Goal: Task Accomplishment & Management: Use online tool/utility

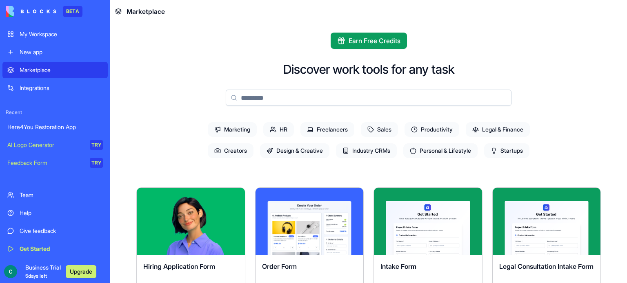
click at [361, 153] on span "Industry CRMs" at bounding box center [366, 151] width 61 height 15
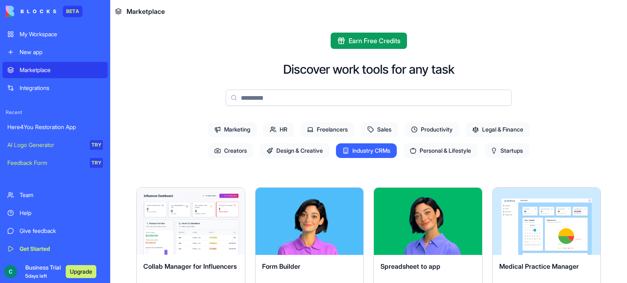
click at [29, 51] on div "New app" at bounding box center [61, 52] width 83 height 8
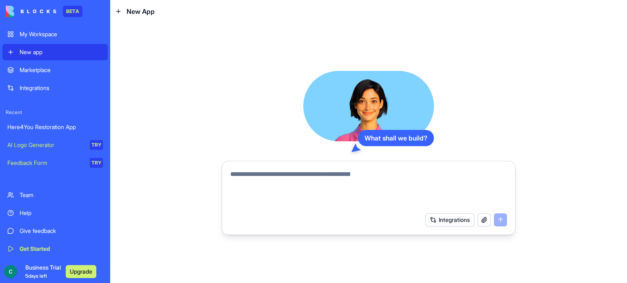
click at [34, 38] on div "My Workspace" at bounding box center [61, 34] width 83 height 8
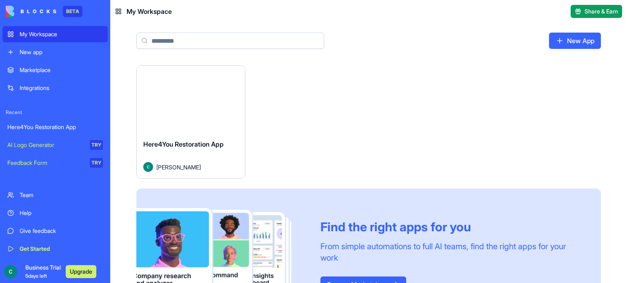
click at [167, 135] on div "Here4You Restoration App cory morris" at bounding box center [191, 156] width 108 height 46
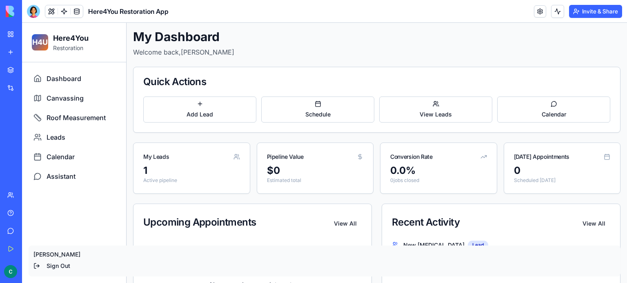
click at [39, 14] on div at bounding box center [33, 11] width 13 height 13
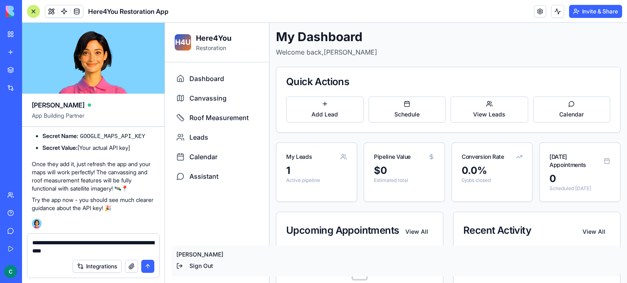
scroll to position [4615, 0]
type textarea "**********"
click at [35, 224] on img at bounding box center [37, 224] width 10 height 10
click at [66, 11] on link at bounding box center [64, 11] width 12 height 12
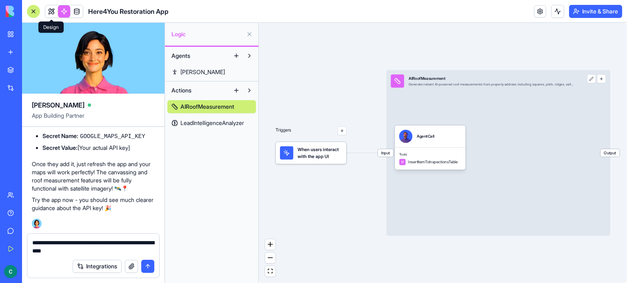
click at [53, 12] on link at bounding box center [51, 11] width 12 height 12
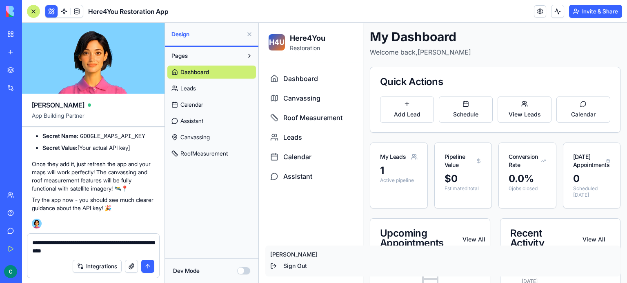
click at [148, 266] on button "submit" at bounding box center [147, 266] width 13 height 13
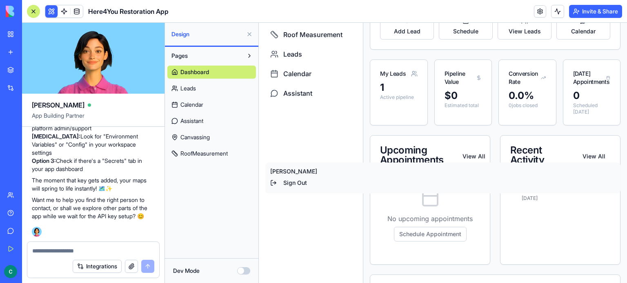
scroll to position [82, 0]
click at [273, 175] on p "[PERSON_NAME]" at bounding box center [442, 172] width 345 height 8
click at [246, 272] on button "Dev Mode" at bounding box center [243, 271] width 13 height 7
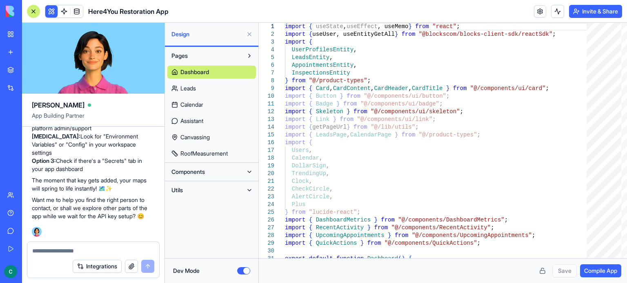
click at [249, 173] on button at bounding box center [249, 172] width 13 height 13
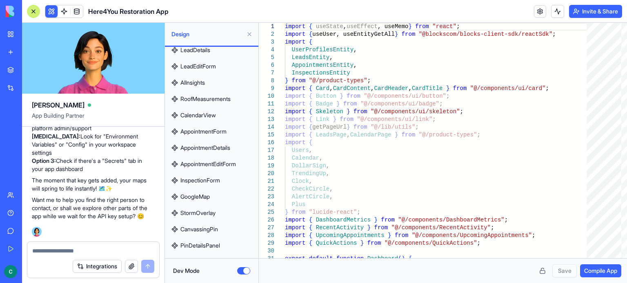
scroll to position [269, 0]
click at [204, 199] on span "GoogleMap" at bounding box center [194, 197] width 29 height 8
type textarea "**********"
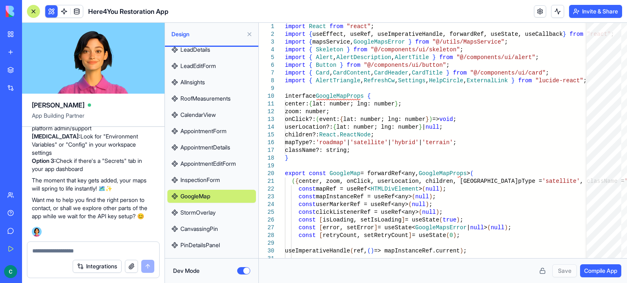
scroll to position [5004, 0]
click at [50, 250] on textarea at bounding box center [93, 251] width 122 height 8
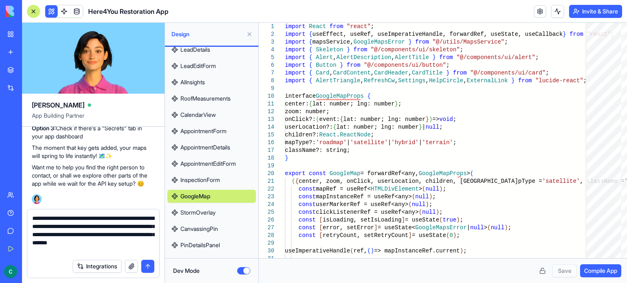
type textarea "**********"
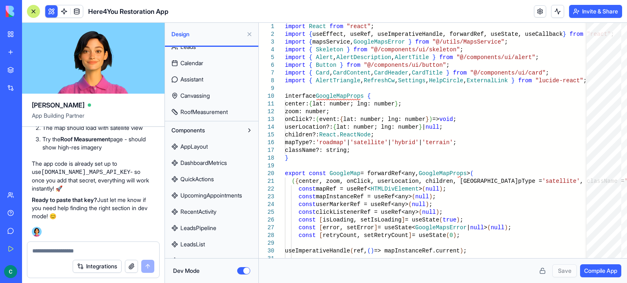
scroll to position [36, 0]
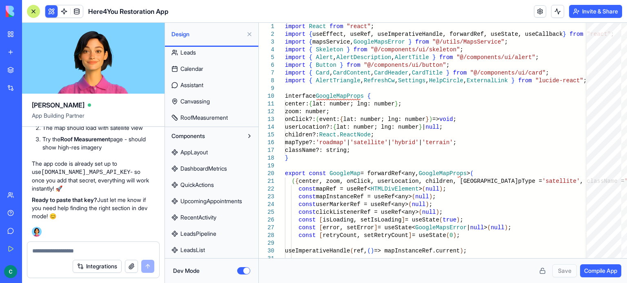
click at [196, 102] on span "Canvassing" at bounding box center [194, 101] width 29 height 8
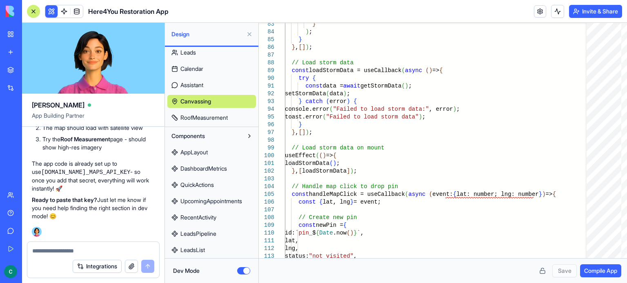
click at [197, 119] on span "RoofMeasurement" at bounding box center [203, 118] width 47 height 8
type textarea "**********"
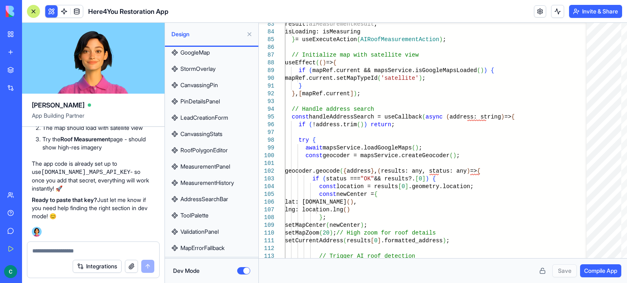
scroll to position [430, 0]
click at [242, 250] on button "Utils" at bounding box center [204, 250] width 75 height 13
click at [248, 250] on button at bounding box center [249, 250] width 13 height 13
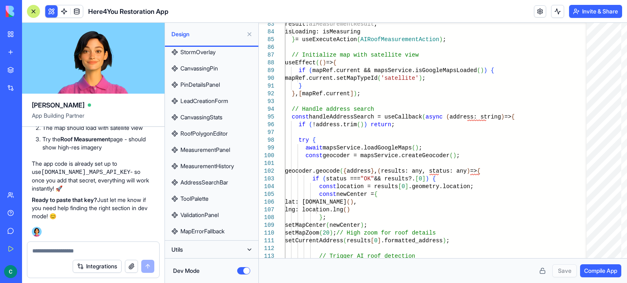
scroll to position [5351, 0]
click at [110, 248] on textarea at bounding box center [93, 251] width 122 height 8
type textarea "**********"
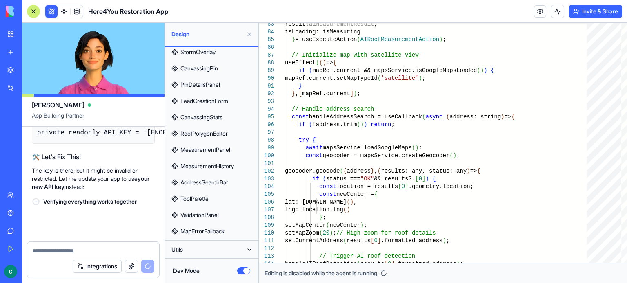
scroll to position [5758, 0]
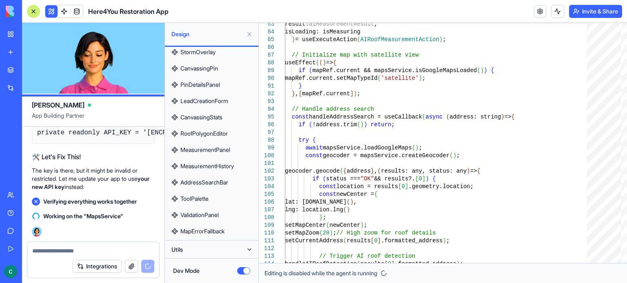
type textarea "*"
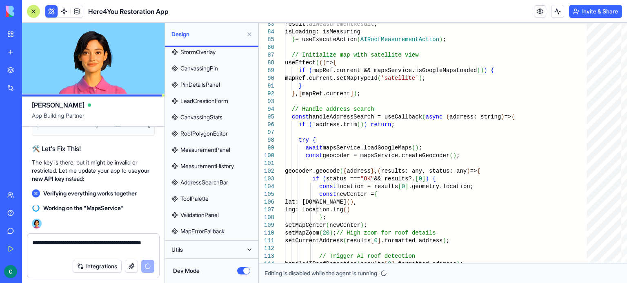
type textarea "**********"
click at [239, 271] on button "Dev Mode" at bounding box center [243, 271] width 13 height 7
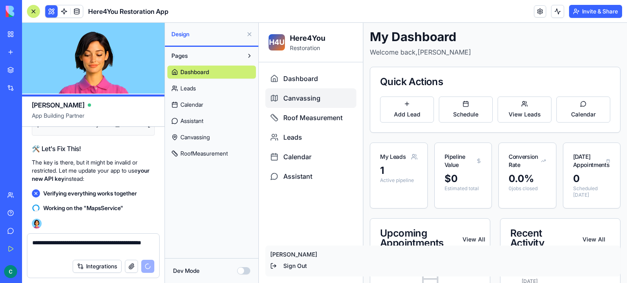
click at [295, 99] on span "Canvassing" at bounding box center [301, 98] width 37 height 10
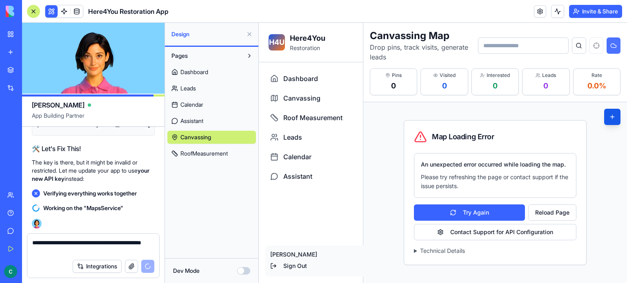
click at [616, 49] on button at bounding box center [613, 46] width 14 height 16
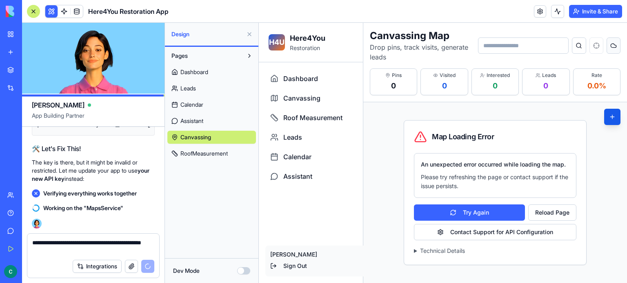
click at [616, 49] on button at bounding box center [613, 46] width 14 height 16
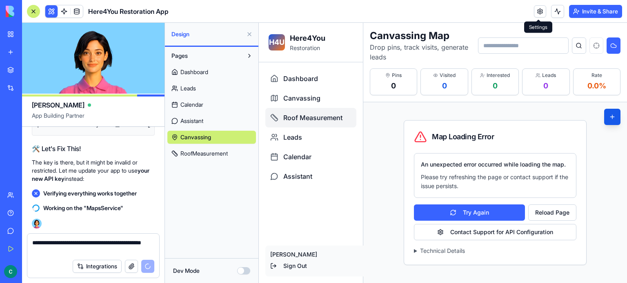
click at [295, 121] on span "Roof Measurement" at bounding box center [312, 118] width 59 height 10
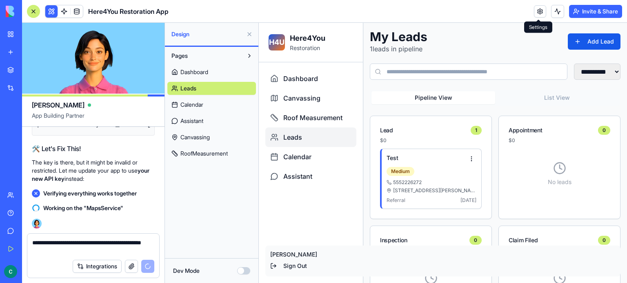
click at [303, 137] on div "Leads" at bounding box center [310, 138] width 91 height 20
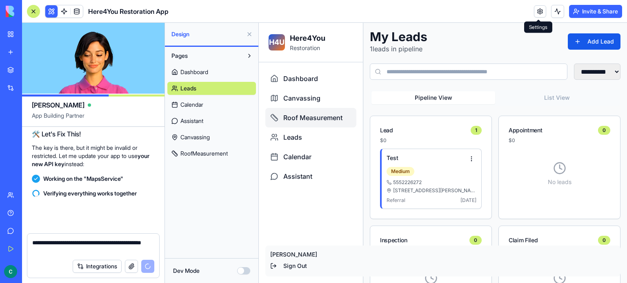
scroll to position [5781, 0]
click at [296, 118] on span "Roof Measurement" at bounding box center [312, 118] width 59 height 10
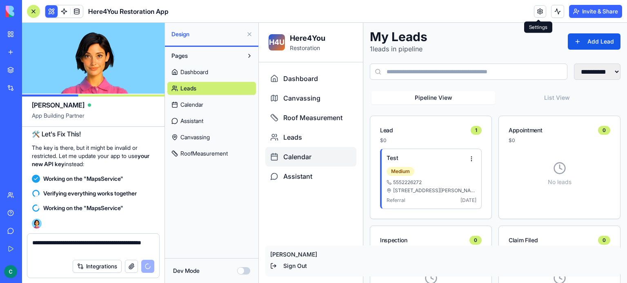
click at [292, 153] on span "Calendar" at bounding box center [297, 157] width 28 height 10
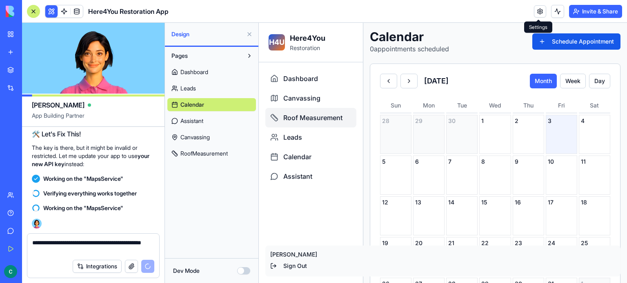
click at [303, 113] on span "Roof Measurement" at bounding box center [312, 118] width 59 height 10
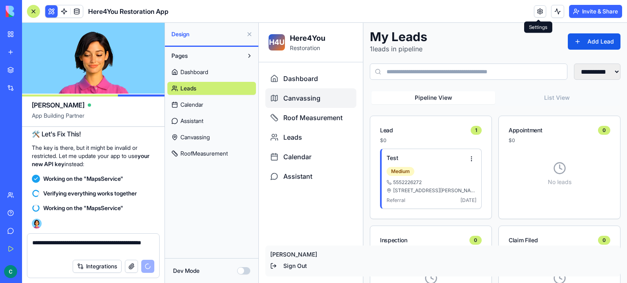
click at [308, 100] on span "Canvassing" at bounding box center [301, 98] width 37 height 10
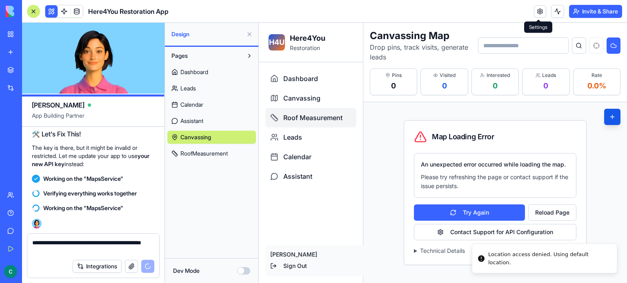
click at [308, 117] on span "Roof Measurement" at bounding box center [312, 118] width 59 height 10
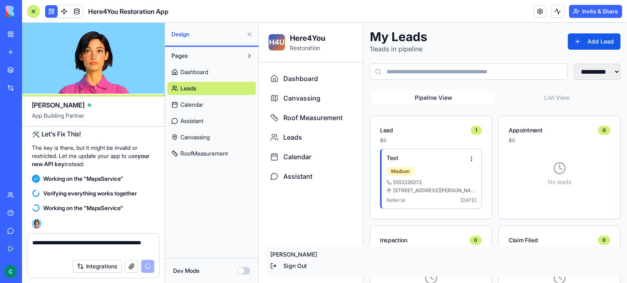
click at [202, 154] on span "RoofMeasurement" at bounding box center [203, 154] width 47 height 8
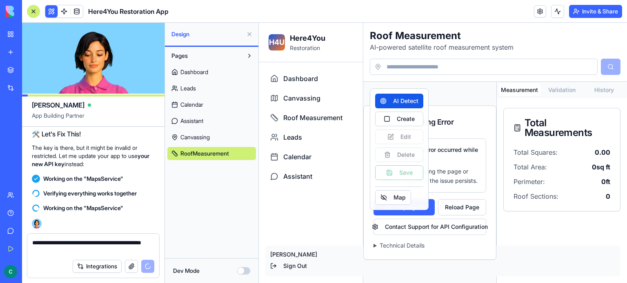
click at [436, 100] on div "Map Loading Error An unexpected error occurred while loading the map. Please tr…" at bounding box center [429, 183] width 133 height 202
drag, startPoint x: 445, startPoint y: 117, endPoint x: 446, endPoint y: 132, distance: 15.5
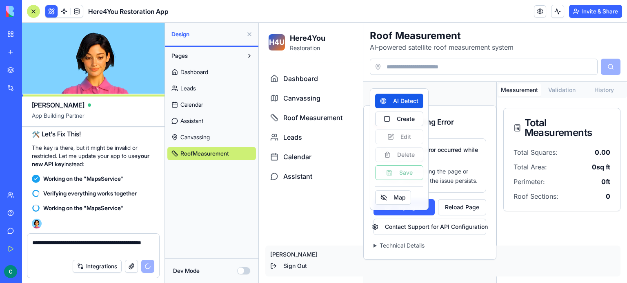
click at [446, 132] on div "Map Loading Error" at bounding box center [429, 122] width 132 height 33
click at [409, 154] on div "AI Detect Create Edit Delete Save Map" at bounding box center [399, 149] width 48 height 111
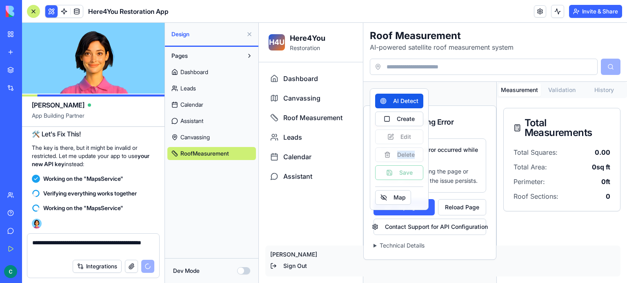
click at [409, 154] on div "AI Detect Create Edit Delete Save Map" at bounding box center [399, 149] width 48 height 111
click at [408, 118] on button "Create" at bounding box center [399, 119] width 48 height 15
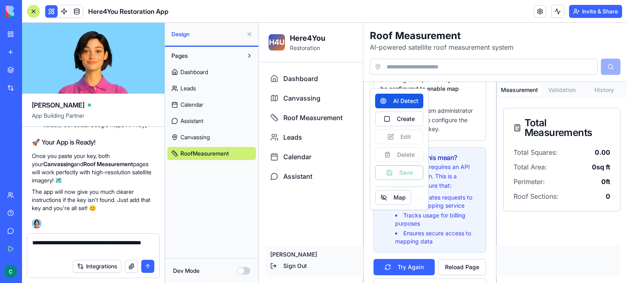
scroll to position [5991, 0]
click at [244, 272] on button "Dev Mode" at bounding box center [243, 271] width 13 height 7
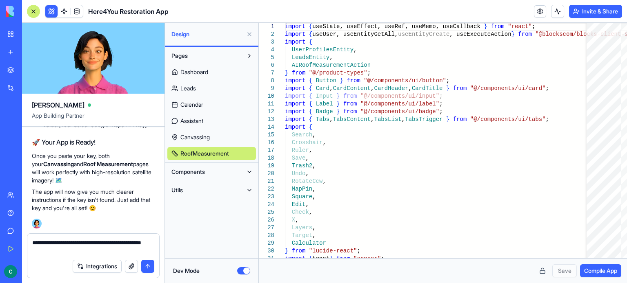
click at [246, 191] on button at bounding box center [249, 190] width 13 height 13
click at [191, 223] on span "MapsService" at bounding box center [196, 223] width 33 height 8
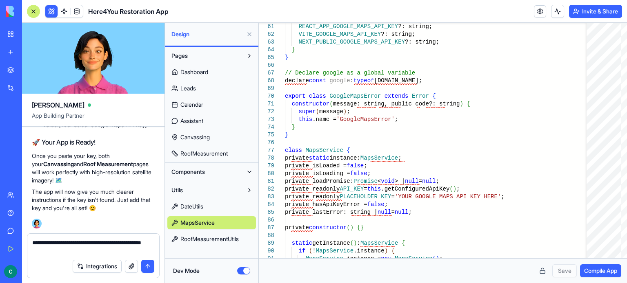
scroll to position [6054, 0]
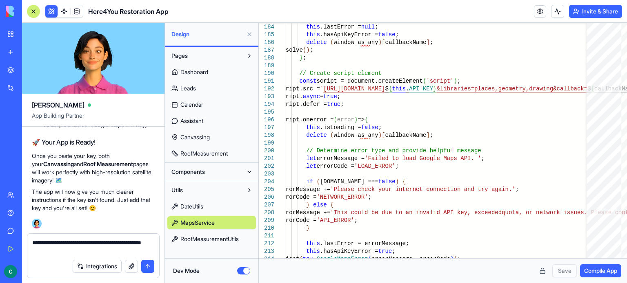
click at [180, 212] on link "DateUtils" at bounding box center [211, 206] width 89 height 13
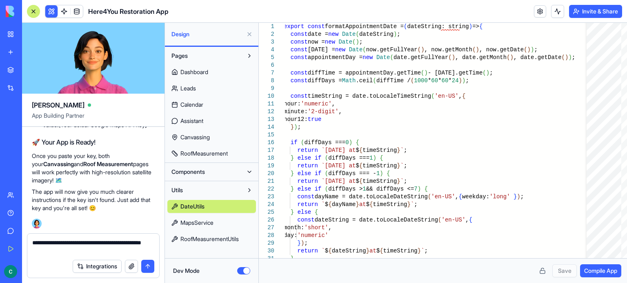
click at [183, 242] on span "RoofMeasurementUtils" at bounding box center [209, 239] width 58 height 8
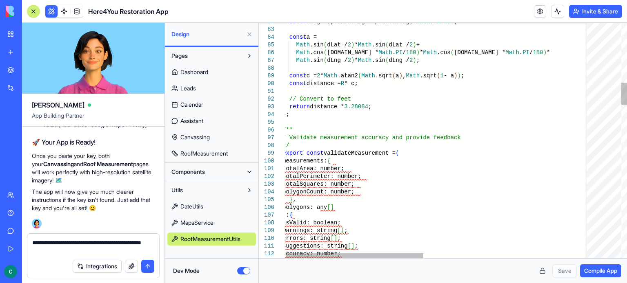
click at [179, 172] on span "Components" at bounding box center [187, 172] width 33 height 8
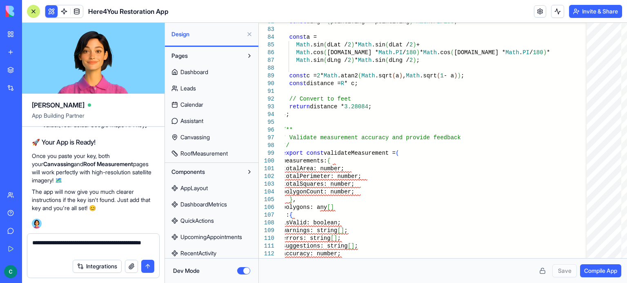
click at [186, 73] on span "Dashboard" at bounding box center [194, 72] width 28 height 8
type textarea "****** **** *"
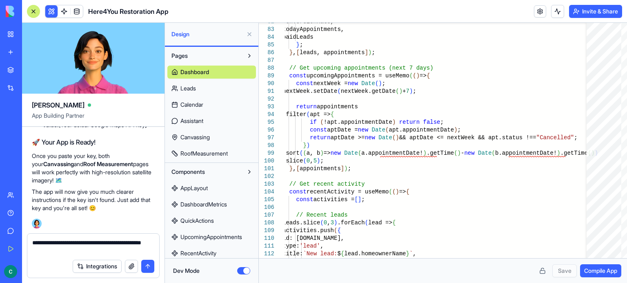
click at [188, 57] on button "Pages" at bounding box center [204, 55] width 75 height 13
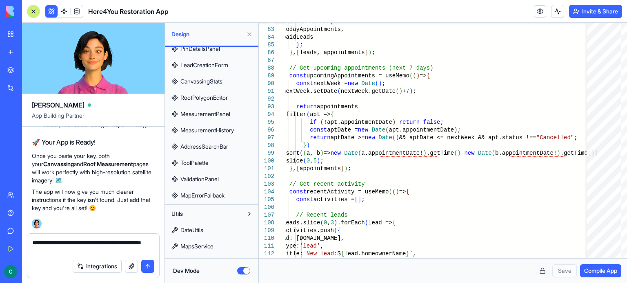
scroll to position [369, 0]
click at [62, 250] on textarea "**********" at bounding box center [93, 247] width 122 height 16
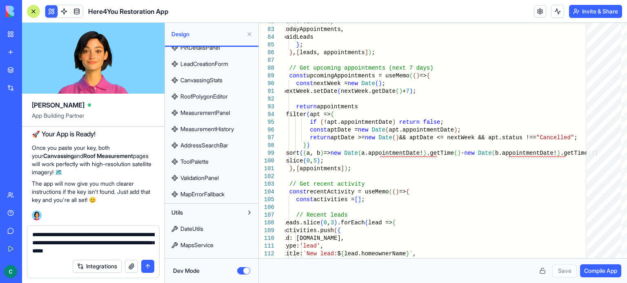
type textarea "**********"
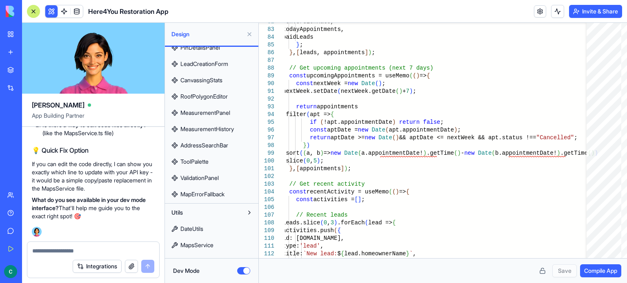
scroll to position [6488, 0]
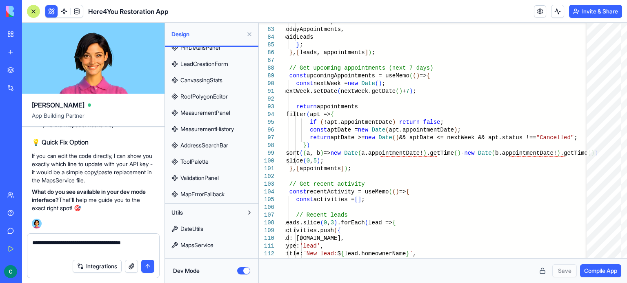
type textarea "**********"
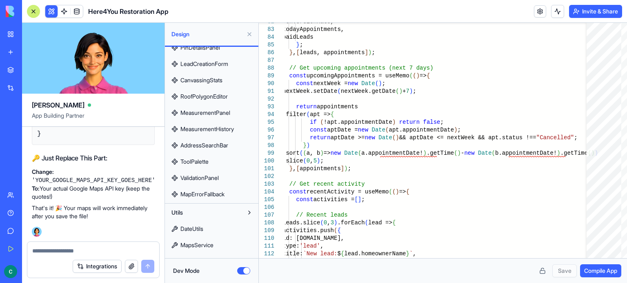
scroll to position [6672, 0]
click at [218, 245] on link "MapsService" at bounding box center [211, 245] width 89 height 13
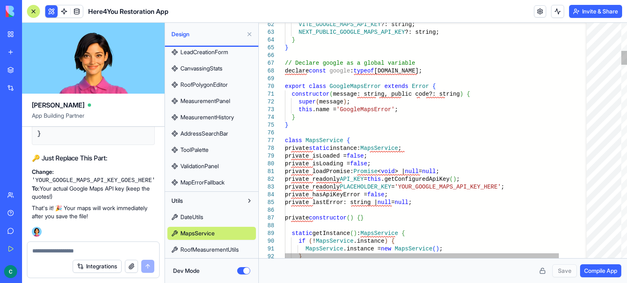
scroll to position [0, 6]
drag, startPoint x: 297, startPoint y: 111, endPoint x: 331, endPoint y: 114, distance: 34.8
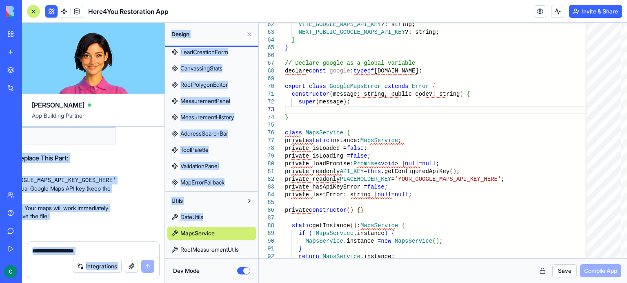
scroll to position [6778, 170]
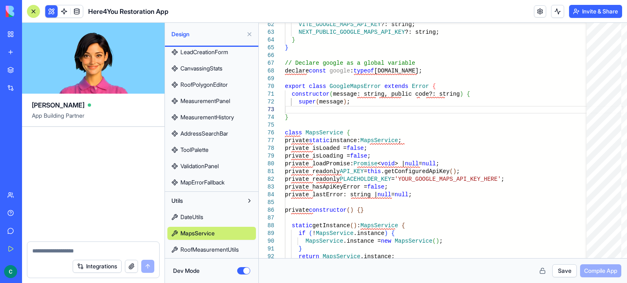
drag, startPoint x: 37, startPoint y: 168, endPoint x: 146, endPoint y: 219, distance: 120.6
click at [146, 219] on div "Undo 23:43 on Oct 1 🚀 Here4You Restoration App Coming Up! Hey there! I'm Ella, …" at bounding box center [93, 184] width 142 height 115
copy code "// For development mode, you can temporarily hardcode your API key here // IMPO…"
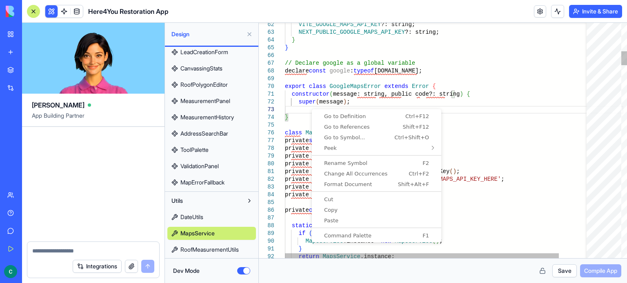
scroll to position [0, 12]
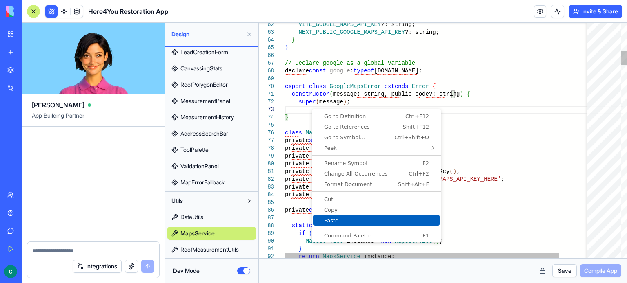
click at [335, 218] on span "Paste" at bounding box center [376, 220] width 126 height 5
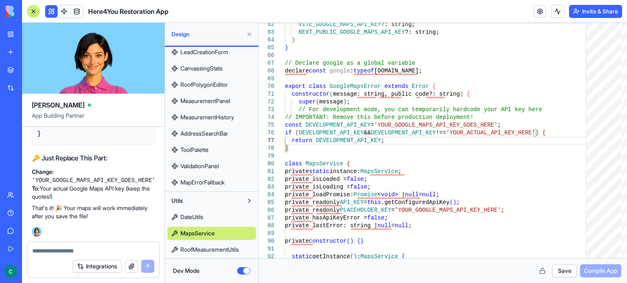
scroll to position [6861, 0]
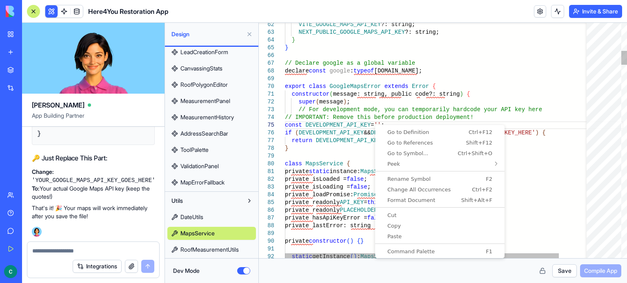
scroll to position [19, 91]
click at [399, 235] on span "Paste" at bounding box center [439, 236] width 126 height 5
type textarea "**********"
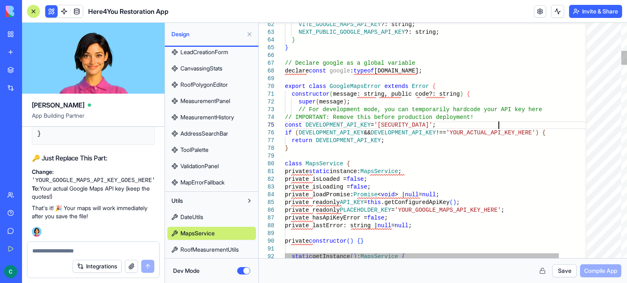
scroll to position [6869, 0]
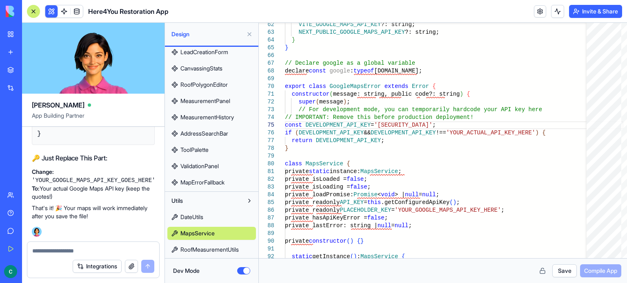
click at [560, 270] on button "Save" at bounding box center [564, 271] width 24 height 13
click at [239, 269] on button "Dev Mode" at bounding box center [243, 271] width 13 height 7
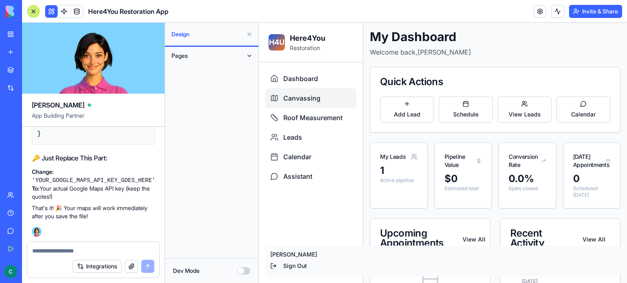
click at [311, 96] on span "Canvassing" at bounding box center [301, 98] width 37 height 10
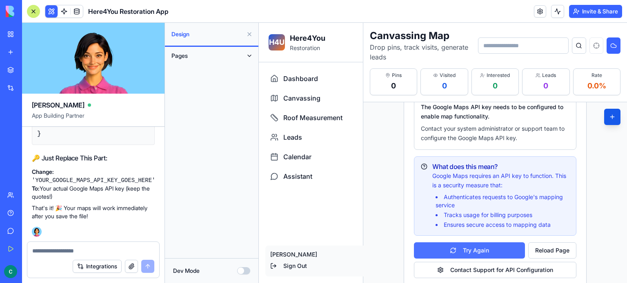
click at [483, 249] on button "Try Again" at bounding box center [469, 251] width 111 height 16
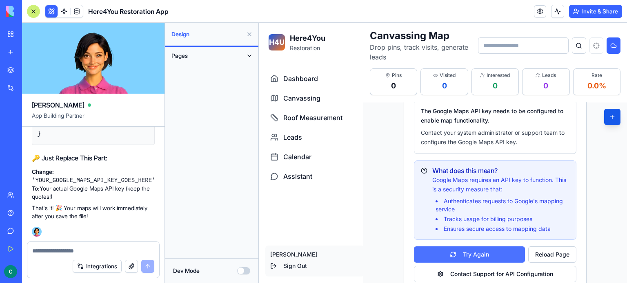
click at [475, 251] on button "Try Again" at bounding box center [469, 255] width 111 height 16
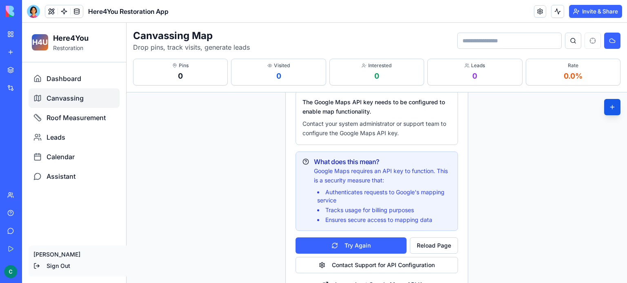
click at [49, 103] on div "Canvassing" at bounding box center [74, 99] width 91 height 20
click at [55, 81] on span "Dashboard" at bounding box center [64, 79] width 35 height 10
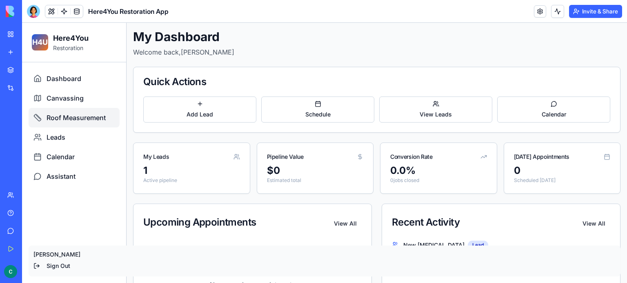
click at [68, 121] on span "Roof Measurement" at bounding box center [76, 118] width 59 height 10
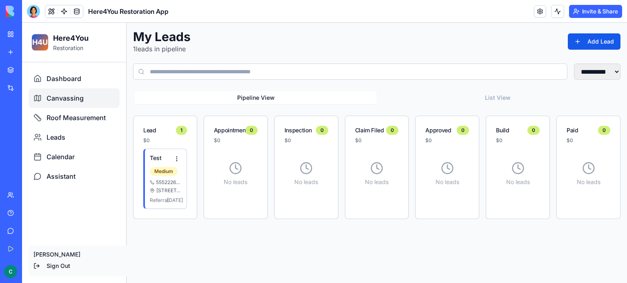
click at [72, 97] on span "Canvassing" at bounding box center [65, 98] width 37 height 10
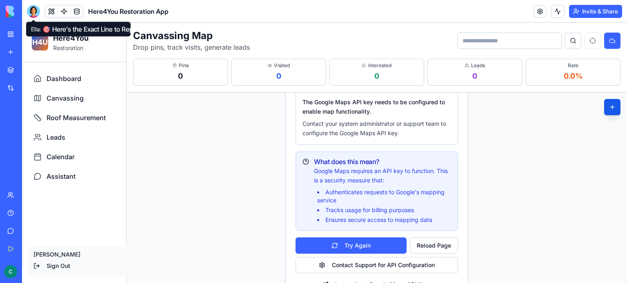
click at [32, 10] on div at bounding box center [33, 11] width 13 height 13
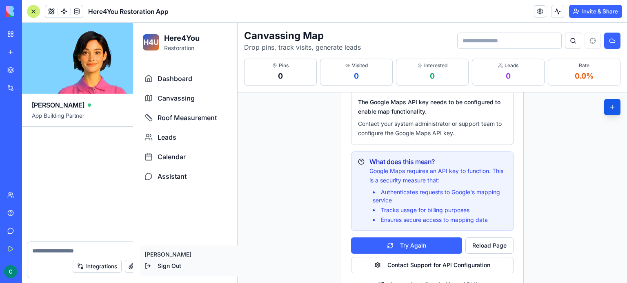
scroll to position [6869, 0]
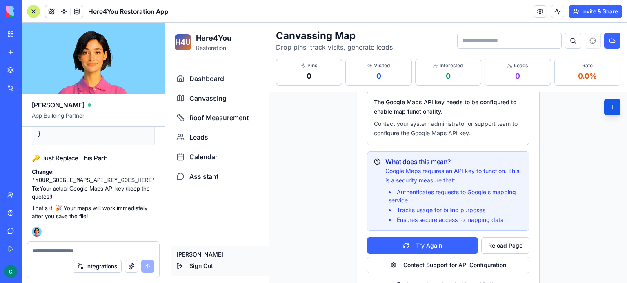
click at [64, 249] on textarea at bounding box center [93, 251] width 122 height 8
click at [516, 242] on button "Reload Page" at bounding box center [505, 246] width 48 height 16
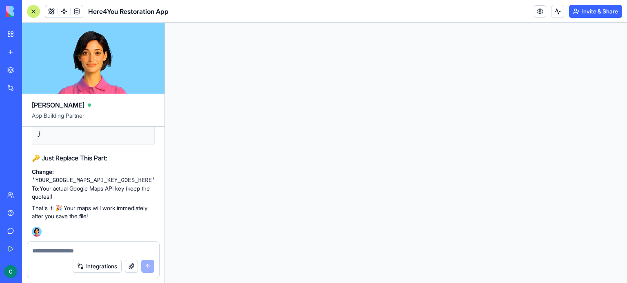
scroll to position [0, 0]
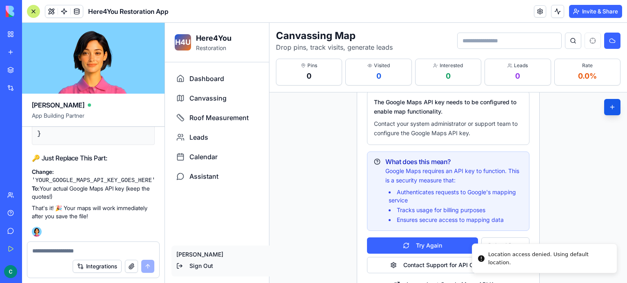
click at [41, 248] on textarea at bounding box center [93, 251] width 122 height 8
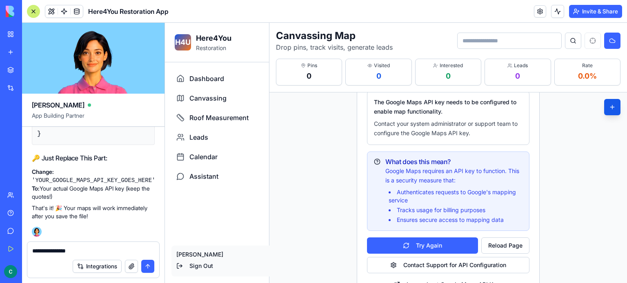
type textarea "**********"
